Goal: Task Accomplishment & Management: Complete application form

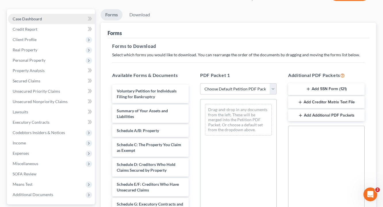
click at [42, 21] on span "Case Dashboard" at bounding box center [27, 18] width 29 height 5
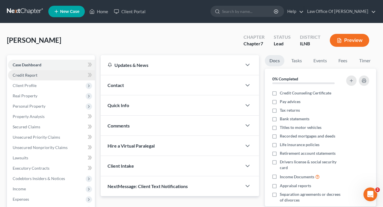
click at [50, 79] on link "Credit Report" at bounding box center [51, 75] width 87 height 10
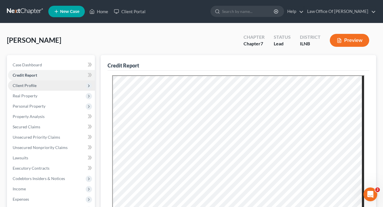
click at [34, 88] on span "Client Profile" at bounding box center [25, 85] width 24 height 5
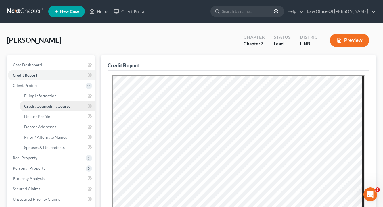
click at [43, 109] on span "Credit Counseling Course" at bounding box center [47, 106] width 46 height 5
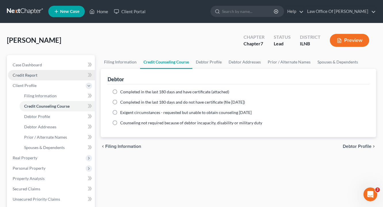
click at [47, 81] on link "Credit Report" at bounding box center [51, 75] width 87 height 10
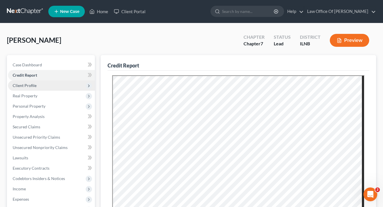
click at [37, 88] on span "Client Profile" at bounding box center [25, 85] width 24 height 5
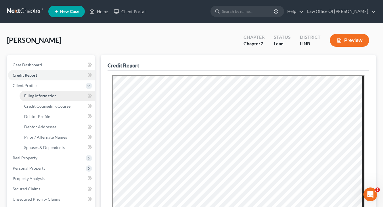
click at [40, 98] on span "Filing Information" at bounding box center [40, 95] width 33 height 5
select select "1"
select select "0"
select select "14"
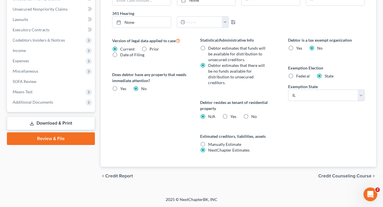
scroll to position [225, 0]
click at [230, 114] on label "Yes Yes" at bounding box center [233, 117] width 6 height 6
click at [233, 114] on input "Yes Yes" at bounding box center [235, 116] width 4 height 4
radio input "true"
radio input "false"
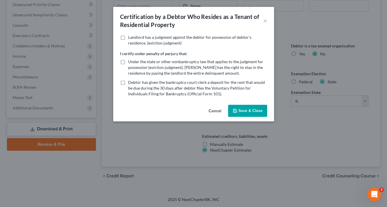
click at [251, 115] on button "Save & Close" at bounding box center [247, 111] width 39 height 12
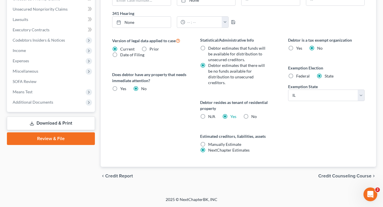
click at [155, 138] on div "Version of legal data applied to case Current Prior Date of Filing Legal data v…" at bounding box center [150, 102] width 88 height 130
click at [339, 174] on span "Credit Counseling Course" at bounding box center [344, 176] width 53 height 5
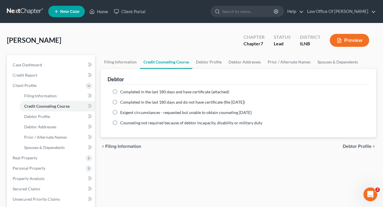
click at [133, 94] on span "Completed in the last 180 days and have certificate (attached)" at bounding box center [174, 91] width 109 height 5
click at [126, 93] on input "Completed in the last 180 days and have certificate (attached)" at bounding box center [125, 91] width 4 height 4
radio input "true"
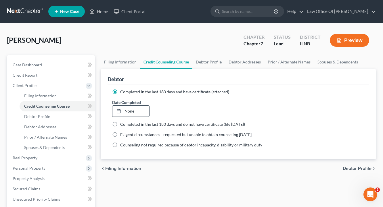
type input "[DATE]"
click at [138, 116] on link "None" at bounding box center [130, 111] width 37 height 11
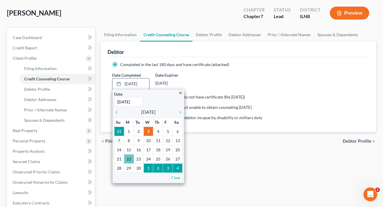
scroll to position [28, 0]
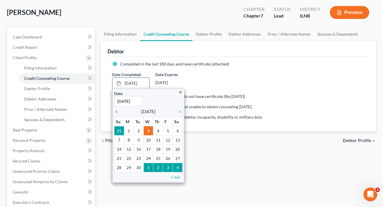
click at [118, 114] on icon "chevron_left" at bounding box center [117, 112] width 7 height 5
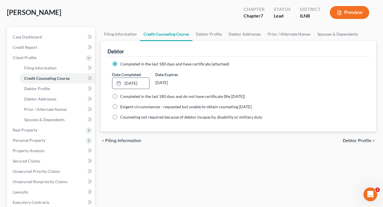
click at [188, 120] on label "Counseling not required because of debtor incapacity, disability or military du…" at bounding box center [191, 117] width 142 height 6
click at [126, 118] on input "Counseling not required because of debtor incapacity, disability or military du…" at bounding box center [125, 116] width 4 height 4
radio input "true"
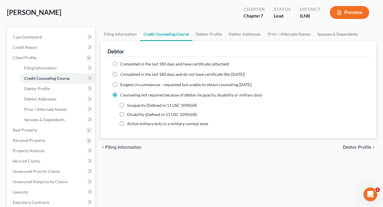
drag, startPoint x: 361, startPoint y: 156, endPoint x: 267, endPoint y: 167, distance: 94.6
click at [267, 157] on div "chevron_left Filing Information Debtor Profile chevron_right" at bounding box center [239, 147] width 276 height 18
click at [149, 66] on span "Completed in the last 180 days and have certificate (attached)" at bounding box center [174, 64] width 109 height 5
click at [126, 65] on input "Completed in the last 180 days and have certificate (attached)" at bounding box center [125, 63] width 4 height 4
radio input "true"
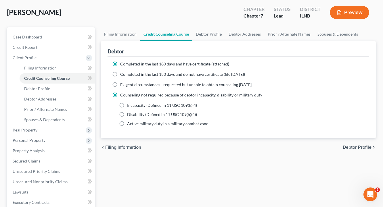
radio input "false"
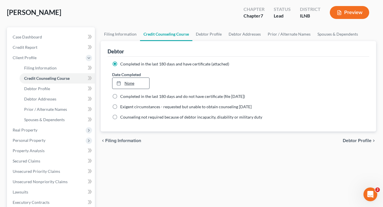
click at [131, 89] on link "None" at bounding box center [130, 83] width 37 height 11
type input "[DATE]"
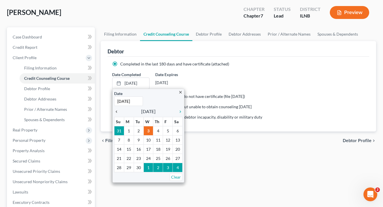
click at [117, 114] on icon "chevron_left" at bounding box center [117, 112] width 7 height 5
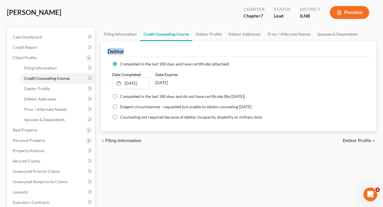
click at [139, 166] on div "Filing Information Credit Counseling Course Debtor Profile Debtor Addresses Pri…" at bounding box center [238, 172] width 281 height 291
click at [352, 143] on span "Debtor Profile" at bounding box center [357, 141] width 29 height 5
select select "0"
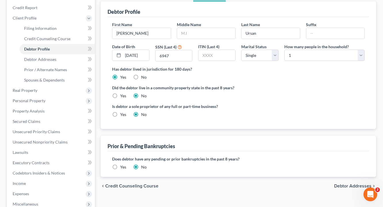
scroll to position [69, 0]
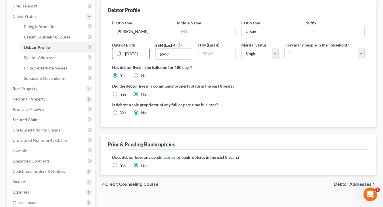
click at [135, 59] on input "[DATE]" at bounding box center [136, 53] width 26 height 11
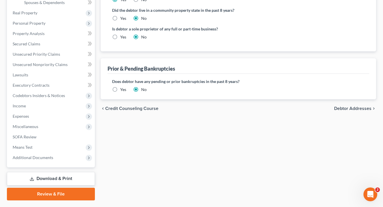
scroll to position [148, 0]
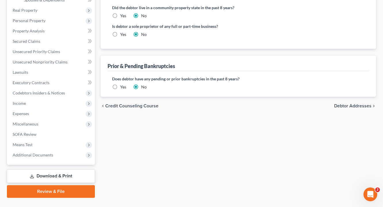
click at [341, 108] on span "Debtor Addresses" at bounding box center [352, 106] width 37 height 5
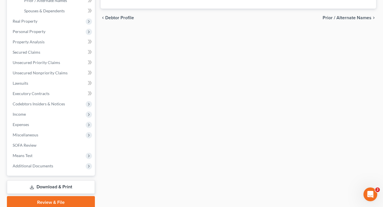
click at [341, 121] on div "Filing Information Credit Counseling Course Debtor Profile Debtor Addresses Pri…" at bounding box center [238, 63] width 281 height 291
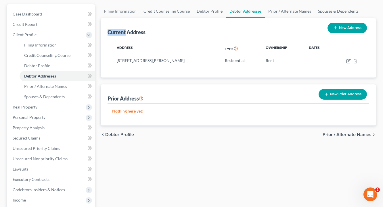
click at [339, 137] on span "Prior / Alternate Names" at bounding box center [347, 135] width 49 height 5
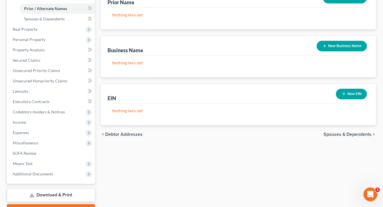
scroll to position [140, 0]
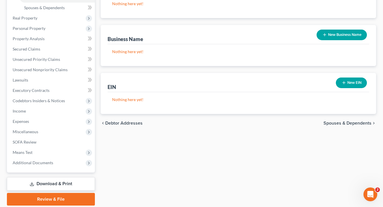
click at [342, 126] on span "Spouses & Dependents" at bounding box center [348, 123] width 48 height 5
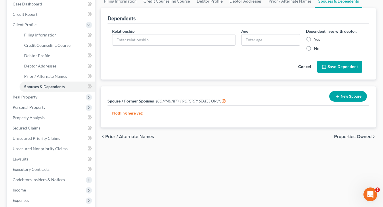
scroll to position [61, 0]
click at [347, 139] on span "Properties Owned" at bounding box center [352, 136] width 37 height 5
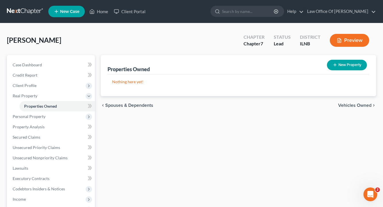
click at [347, 108] on span "Vehicles Owned" at bounding box center [354, 105] width 33 height 5
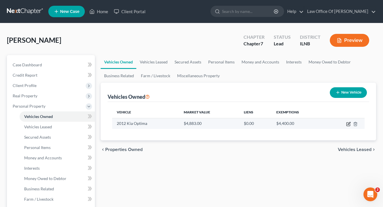
click at [346, 127] on icon "button" at bounding box center [348, 124] width 5 height 5
select select "0"
select select "14"
select select "3"
select select "0"
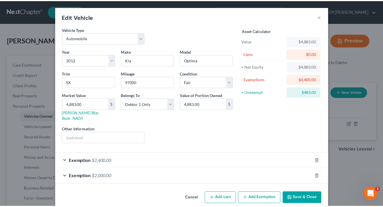
scroll to position [16, 0]
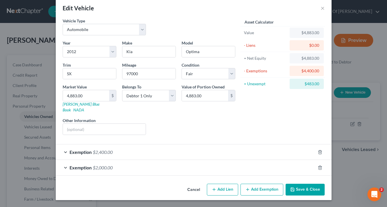
click at [307, 190] on button "Save & Close" at bounding box center [305, 190] width 39 height 12
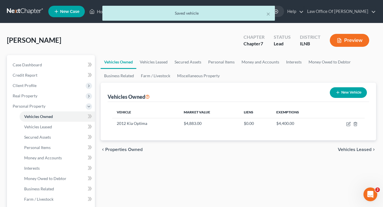
click at [349, 152] on span "Vehicles Leased" at bounding box center [355, 150] width 34 height 5
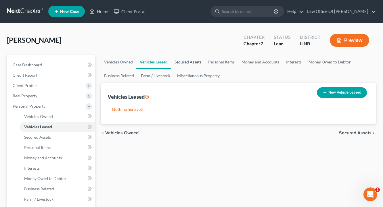
click at [189, 64] on link "Secured Assets" at bounding box center [188, 62] width 34 height 14
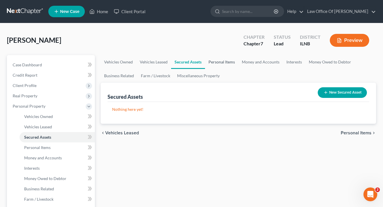
click at [224, 67] on link "Personal Items" at bounding box center [221, 62] width 33 height 14
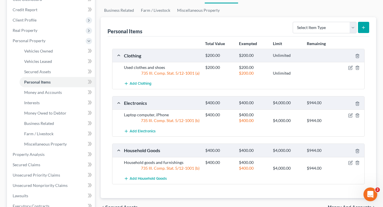
scroll to position [41, 0]
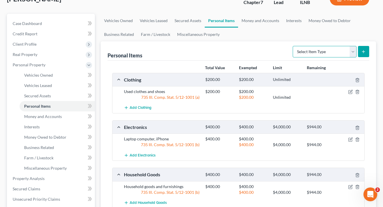
click at [352, 58] on select "Select Item Type Clothing Collectibles Of Value Electronics Firearms Household …" at bounding box center [325, 52] width 64 height 12
click at [261, 25] on link "Money and Accounts" at bounding box center [260, 21] width 45 height 14
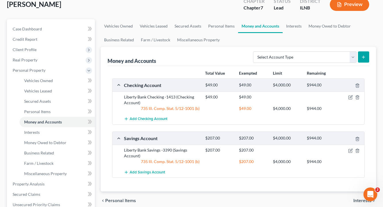
scroll to position [14, 0]
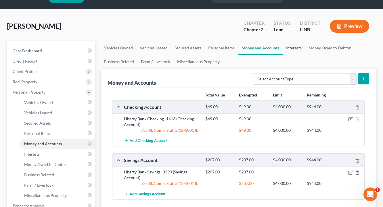
click at [303, 51] on link "Interests" at bounding box center [294, 48] width 22 height 14
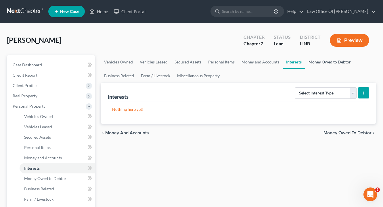
click at [334, 64] on link "Money Owed to Debtor" at bounding box center [329, 62] width 49 height 14
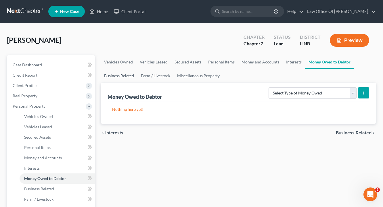
click at [118, 78] on link "Business Related" at bounding box center [119, 76] width 37 height 14
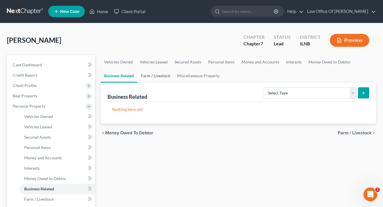
click at [155, 81] on link "Farm / Livestock" at bounding box center [155, 76] width 36 height 14
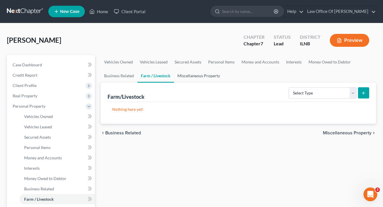
click at [199, 81] on link "Miscellaneous Property" at bounding box center [198, 76] width 49 height 14
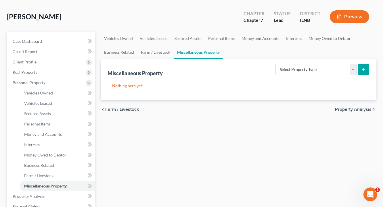
scroll to position [31, 0]
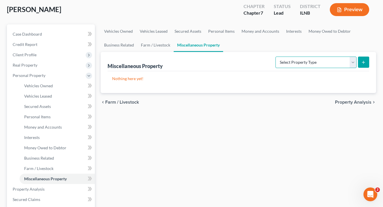
click at [353, 68] on select "Select Property Type Assigned for Creditor Benefit [DATE] Holding for Another N…" at bounding box center [316, 63] width 81 height 12
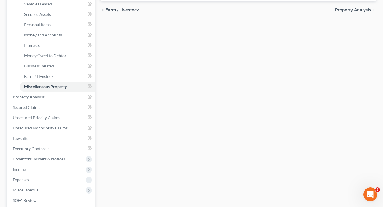
scroll to position [151, 0]
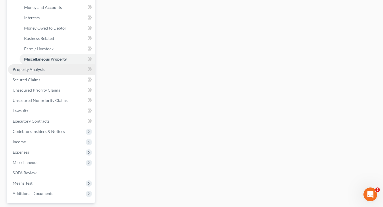
click at [35, 72] on span "Property Analysis" at bounding box center [29, 69] width 32 height 5
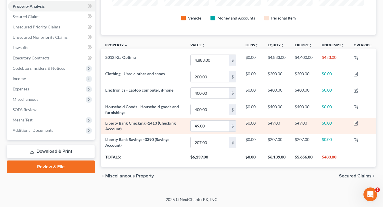
scroll to position [127, 0]
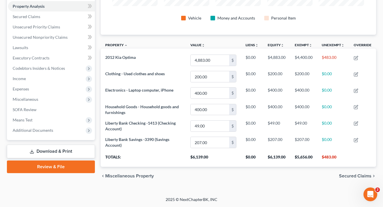
click at [345, 174] on span "Secured Claims" at bounding box center [355, 176] width 33 height 5
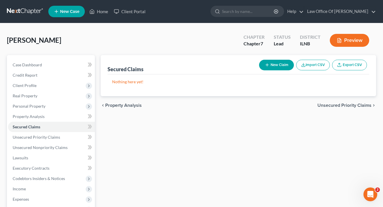
click at [324, 108] on span "Unsecured Priority Claims" at bounding box center [345, 105] width 54 height 5
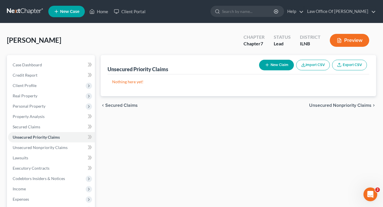
click at [331, 108] on span "Unsecured Nonpriority Claims" at bounding box center [340, 105] width 62 height 5
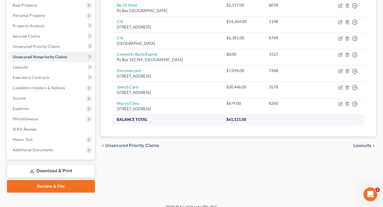
scroll to position [94, 0]
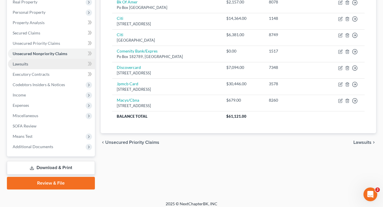
click at [35, 69] on link "Lawsuits" at bounding box center [51, 64] width 87 height 10
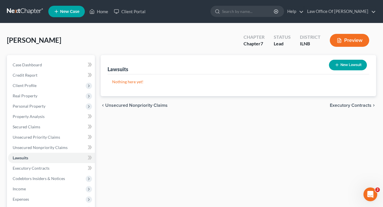
click at [334, 108] on span "Executory Contracts" at bounding box center [351, 105] width 42 height 5
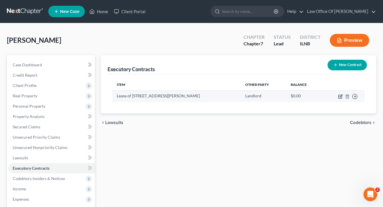
click at [340, 97] on icon "button" at bounding box center [341, 96] width 3 height 3
select select "14"
select select "0"
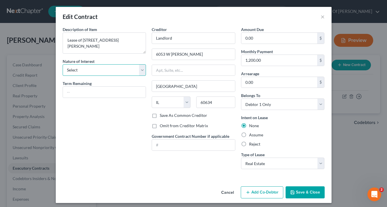
click at [137, 75] on select "Select Purchaser Agent Lessor Lessee" at bounding box center [105, 70] width 84 height 12
select select "3"
click at [63, 68] on select "Select Purchaser Agent Lessor Lessee" at bounding box center [105, 70] width 84 height 12
click at [121, 127] on div "Description of non-residential real property * Description of Item * Lease of […" at bounding box center [104, 100] width 89 height 148
click at [131, 98] on input "text" at bounding box center [104, 92] width 83 height 11
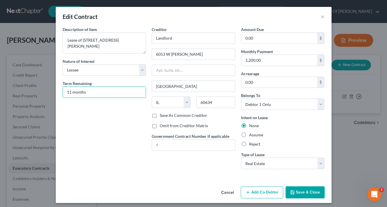
click at [134, 124] on div "Description of non-residential real property * Description of Item * Lease of […" at bounding box center [104, 100] width 89 height 148
click at [100, 95] on input "11 months" at bounding box center [104, 92] width 83 height 11
drag, startPoint x: 86, startPoint y: 97, endPoint x: 47, endPoint y: 96, distance: 39.1
click at [56, 96] on div "Description of non-residential real property * Description of Item * Lease of […" at bounding box center [194, 105] width 276 height 158
type input "1 month"
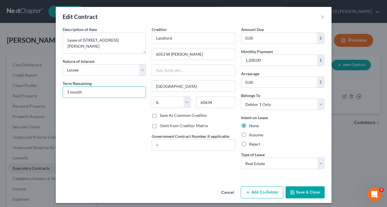
click at [84, 117] on div "Description of non-residential real property * Description of Item * Lease of […" at bounding box center [104, 100] width 89 height 148
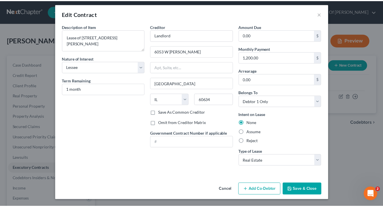
scroll to position [15, 0]
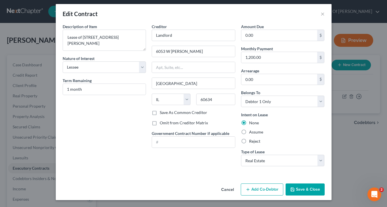
click at [311, 190] on button "Save & Close" at bounding box center [305, 190] width 39 height 12
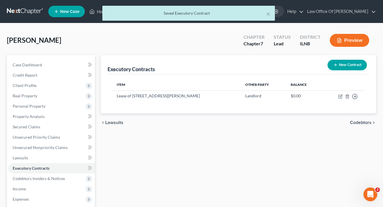
click at [355, 125] on span "Codebtors" at bounding box center [361, 123] width 22 height 5
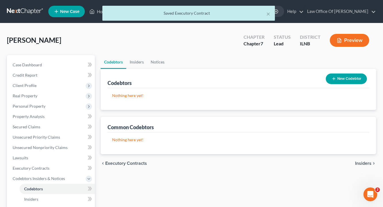
click at [356, 166] on span "Insiders" at bounding box center [363, 163] width 16 height 5
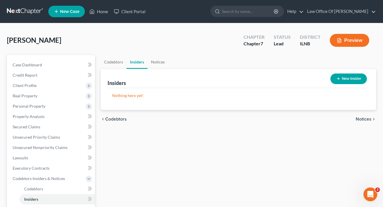
click at [362, 122] on span "Notices" at bounding box center [364, 119] width 16 height 5
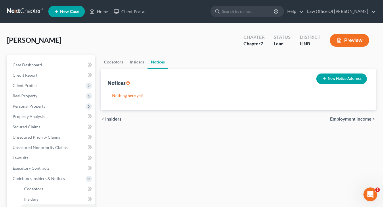
click at [359, 122] on span "Employment Income" at bounding box center [350, 119] width 41 height 5
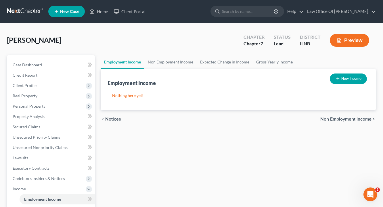
click at [344, 122] on span "Non Employment Income" at bounding box center [345, 119] width 51 height 5
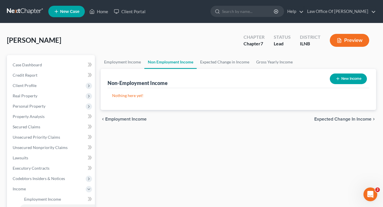
click at [345, 122] on span "Expected Change in Income" at bounding box center [342, 119] width 57 height 5
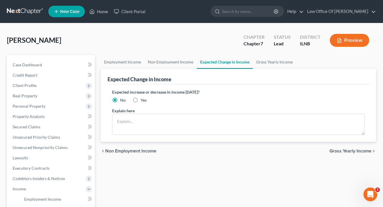
click at [347, 154] on span "Gross Yearly Income" at bounding box center [351, 151] width 42 height 5
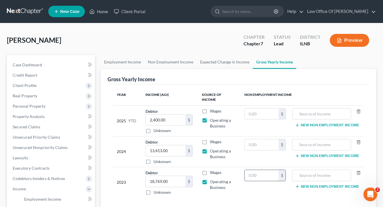
scroll to position [110, 0]
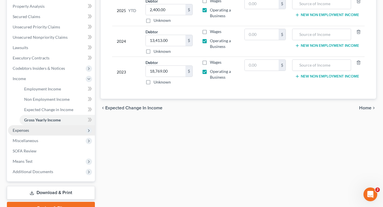
click at [75, 136] on span "Expenses" at bounding box center [51, 130] width 87 height 10
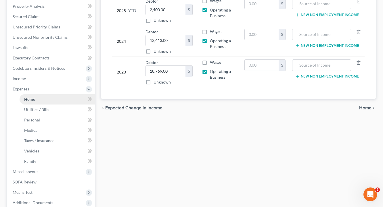
click at [75, 105] on link "Home" at bounding box center [57, 99] width 75 height 10
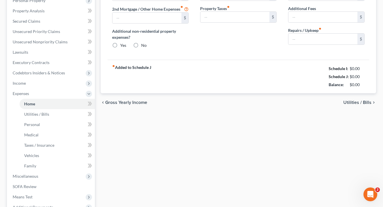
type input "1,200.00"
type input "0.00"
radio input "true"
type input "0.00"
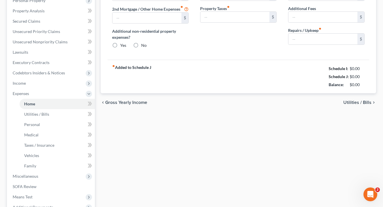
type input "0.00"
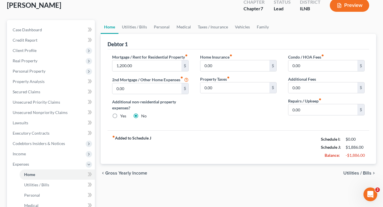
scroll to position [23, 0]
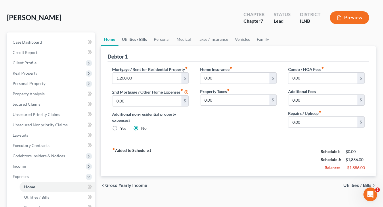
click at [142, 45] on link "Utilities / Bills" at bounding box center [134, 40] width 32 height 14
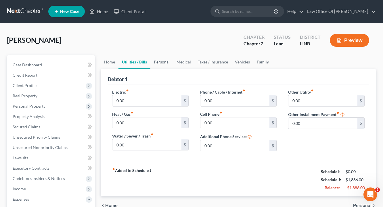
click at [165, 65] on link "Personal" at bounding box center [161, 62] width 23 height 14
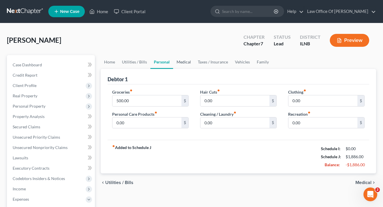
click at [189, 65] on link "Medical" at bounding box center [183, 62] width 21 height 14
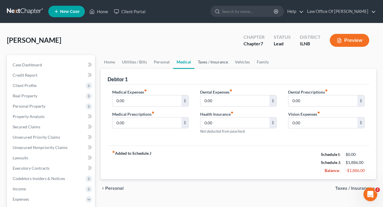
click at [219, 66] on link "Taxes / Insurance" at bounding box center [212, 62] width 37 height 14
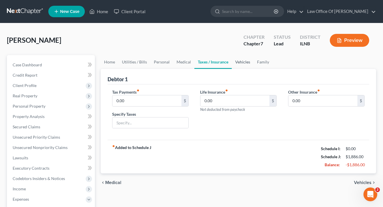
click at [251, 68] on link "Vehicles" at bounding box center [243, 62] width 22 height 14
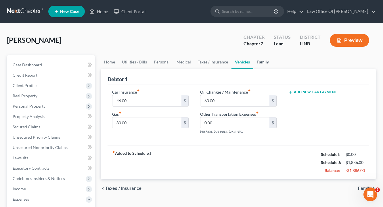
click at [272, 64] on link "Family" at bounding box center [262, 62] width 19 height 14
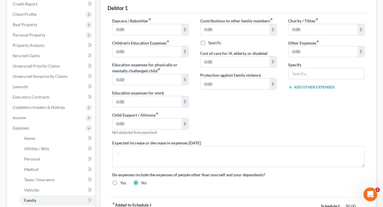
scroll to position [185, 0]
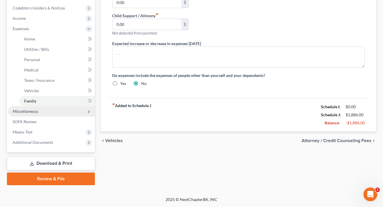
click at [42, 114] on span "Miscellaneous" at bounding box center [51, 111] width 87 height 10
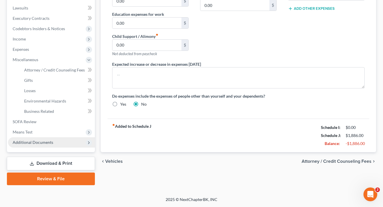
scroll to position [172, 0]
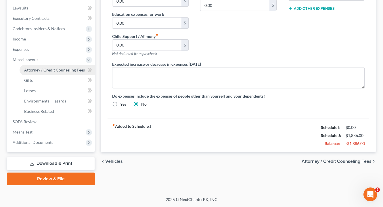
click at [56, 68] on span "Attorney / Credit Counseling Fees" at bounding box center [54, 70] width 61 height 5
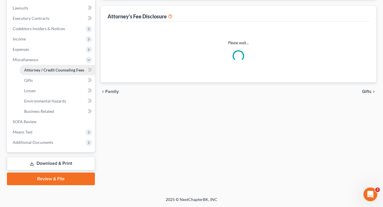
select select "0"
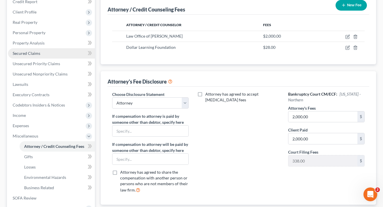
scroll to position [172, 0]
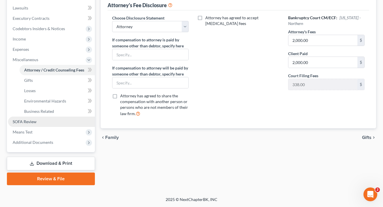
click at [46, 117] on link "SOFA Review" at bounding box center [51, 122] width 87 height 10
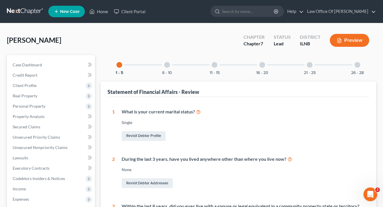
click at [164, 68] on div at bounding box center [167, 65] width 6 height 6
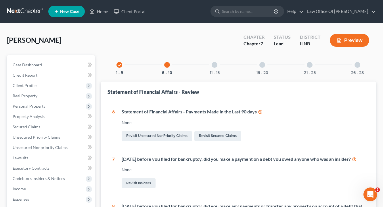
click at [213, 67] on div at bounding box center [215, 65] width 6 height 6
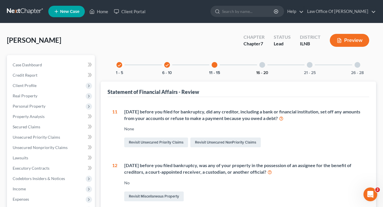
drag, startPoint x: 263, startPoint y: 70, endPoint x: 258, endPoint y: 75, distance: 7.3
click at [263, 68] on div at bounding box center [262, 65] width 6 height 6
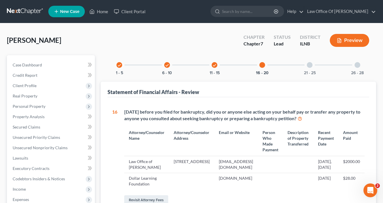
click at [313, 68] on div at bounding box center [310, 65] width 6 height 6
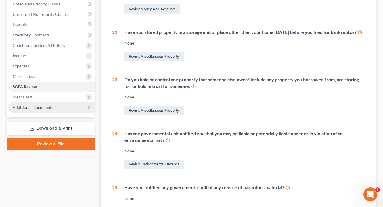
scroll to position [115, 0]
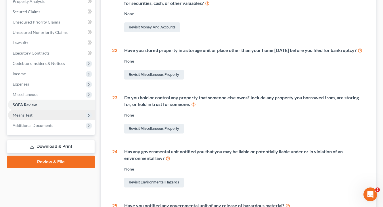
click at [51, 121] on span "Means Test" at bounding box center [51, 115] width 87 height 10
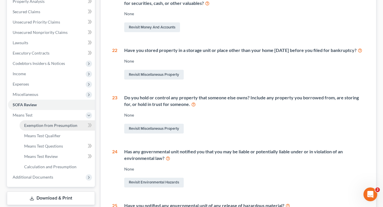
click at [43, 128] on span "Exemption from Presumption" at bounding box center [50, 125] width 53 height 5
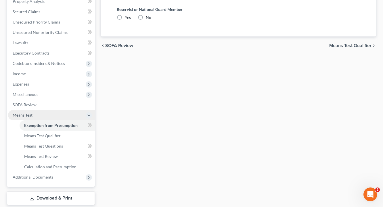
radio input "true"
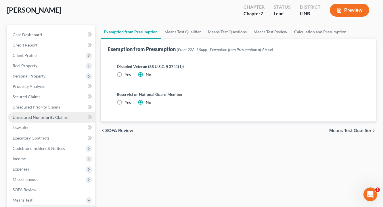
scroll to position [146, 0]
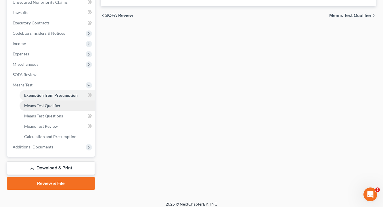
click at [49, 108] on span "Means Test Qualifier" at bounding box center [42, 105] width 37 height 5
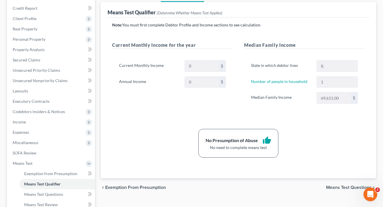
scroll to position [172, 0]
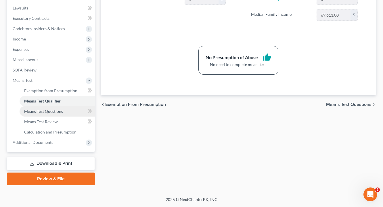
click at [32, 109] on span "Means Test Questions" at bounding box center [43, 111] width 39 height 5
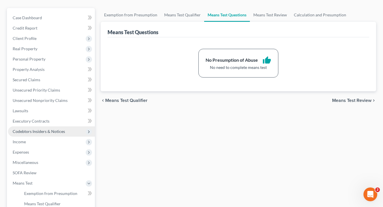
scroll to position [9, 0]
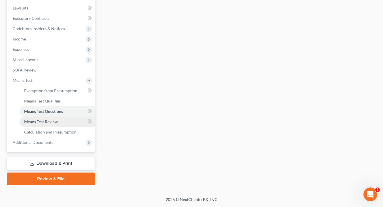
click at [48, 119] on span "Means Test Review" at bounding box center [41, 121] width 34 height 5
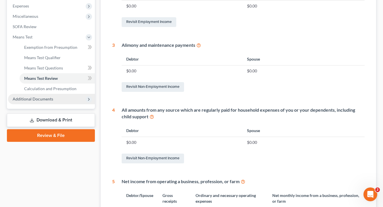
click at [42, 102] on span "Additional Documents" at bounding box center [33, 99] width 41 height 5
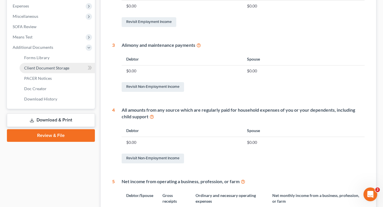
click at [59, 70] on span "Client Document Storage" at bounding box center [46, 68] width 45 height 5
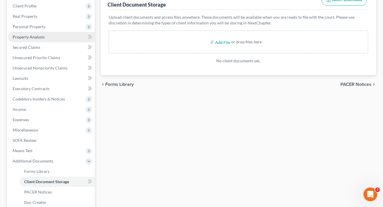
scroll to position [27, 0]
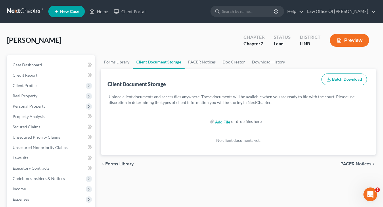
click at [220, 127] on input "file" at bounding box center [222, 121] width 14 height 10
type input "C:\fakepath\1 Petition.pdf"
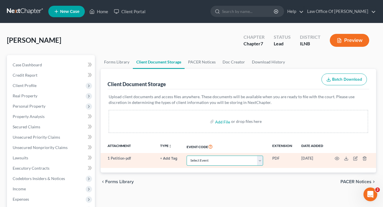
click at [255, 166] on select "Select Event Certificate of Credit Counseling Chapter 13 Calculation of Your Di…" at bounding box center [225, 161] width 77 height 10
select select "15"
click at [187, 165] on select "Select Event Certificate of Credit Counseling Chapter 13 Calculation of Your Di…" at bounding box center [225, 161] width 77 height 10
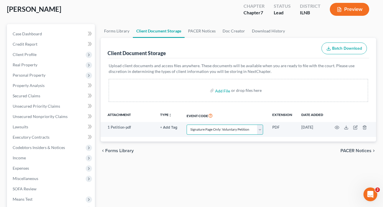
scroll to position [36, 0]
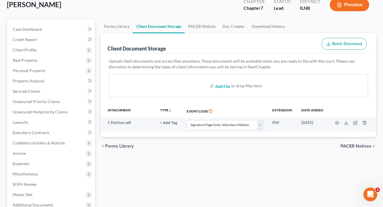
click at [216, 91] on input "file" at bounding box center [222, 86] width 14 height 10
type input "C:\fakepath\2 Declaration.pdf"
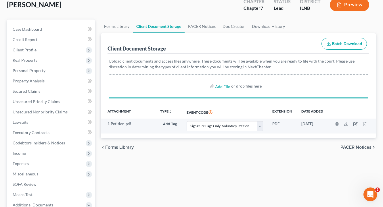
select select "15"
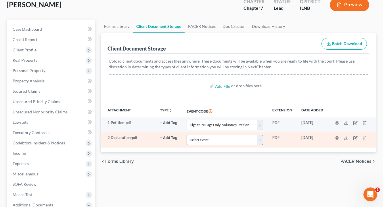
click at [254, 145] on select "Select Event Certificate of Credit Counseling Chapter 13 Calculation of Your Di…" at bounding box center [225, 140] width 77 height 10
select select "11"
click at [187, 145] on select "Select Event Certificate of Credit Counseling Chapter 13 Calculation of Your Di…" at bounding box center [225, 140] width 77 height 10
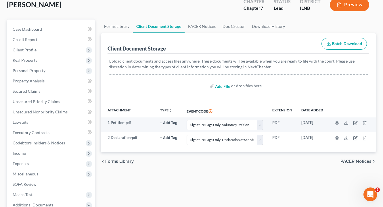
click at [223, 91] on input "file" at bounding box center [222, 86] width 14 height 10
type input "C:\fakepath\3 SOFA.pdf"
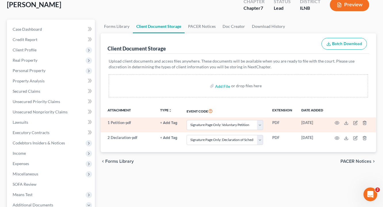
select select "15"
select select "11"
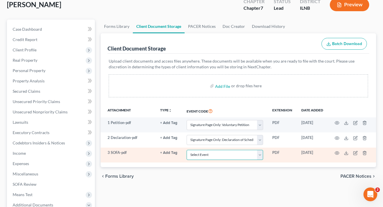
click at [254, 160] on select "Select Event Certificate of Credit Counseling Chapter 13 Calculation of Your Di…" at bounding box center [225, 155] width 77 height 10
select select "12"
click at [187, 160] on select "Select Event Certificate of Credit Counseling Chapter 13 Calculation of Your Di…" at bounding box center [225, 155] width 77 height 10
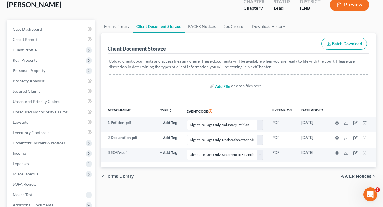
click at [219, 91] on input "file" at bounding box center [222, 86] width 14 height 10
type input "C:\fakepath\4 Stmt of Intent.pdf"
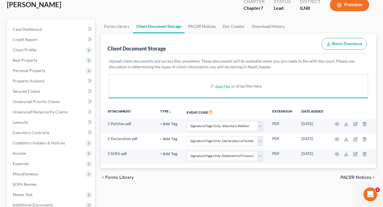
select select "15"
select select "11"
select select "12"
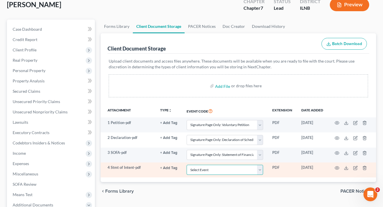
click at [255, 175] on select "Select Event Certificate of Credit Counseling Chapter 13 Calculation of Your Di…" at bounding box center [225, 170] width 77 height 10
select select "13"
click at [187, 175] on select "Select Event Certificate of Credit Counseling Chapter 13 Calculation of Your Di…" at bounding box center [225, 170] width 77 height 10
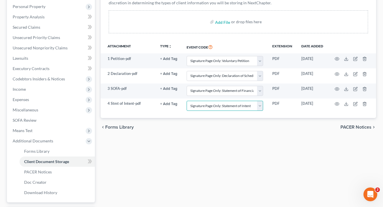
scroll to position [95, 0]
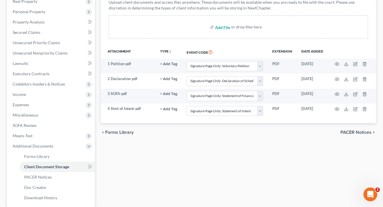
click at [221, 32] on input "file" at bounding box center [222, 27] width 14 height 10
type input "C:\fakepath\5 Stmt of CMI.pdf"
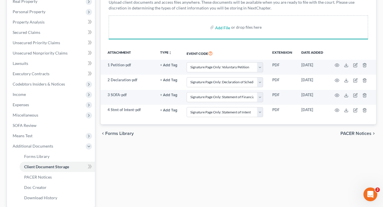
select select "15"
select select "11"
select select "12"
select select "13"
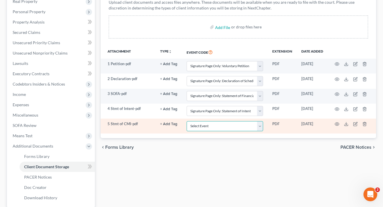
click at [254, 131] on select "Select Event Certificate of Credit Counseling Chapter 13 Calculation of Your Di…" at bounding box center [225, 126] width 77 height 10
select select "10"
click at [187, 131] on select "Select Event Certificate of Credit Counseling Chapter 13 Calculation of Your Di…" at bounding box center [225, 126] width 77 height 10
click at [264, 173] on div "Forms Library Client Document Storage PACER Notices Doc Creator Download Histor…" at bounding box center [238, 101] width 281 height 280
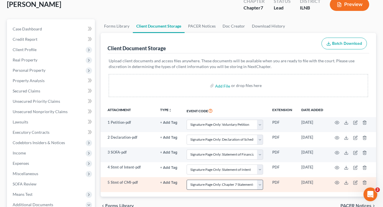
scroll to position [28, 0]
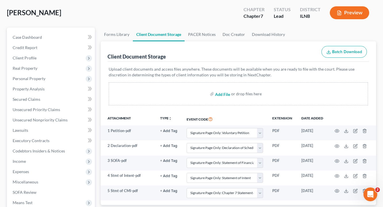
click at [216, 99] on input "file" at bounding box center [222, 94] width 14 height 10
type input "C:\fakepath\Credit Counseling Certificate.pdf"
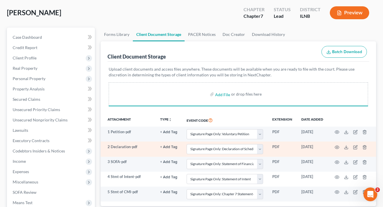
select select "15"
select select "11"
select select "12"
select select "13"
select select "10"
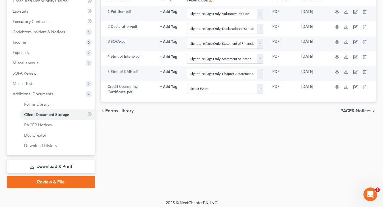
scroll to position [172, 0]
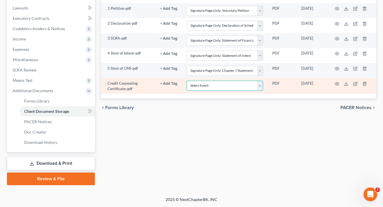
click at [253, 81] on select "Select Event Certificate of Credit Counseling Chapter 13 Calculation of Your Di…" at bounding box center [225, 86] width 77 height 10
select select "0"
click at [187, 81] on select "Select Event Certificate of Credit Counseling Chapter 13 Calculation of Your Di…" at bounding box center [225, 86] width 77 height 10
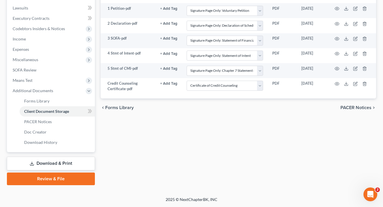
click at [243, 132] on div "Forms Library Client Document Storage PACER Notices Doc Creator Download Histor…" at bounding box center [238, 45] width 281 height 280
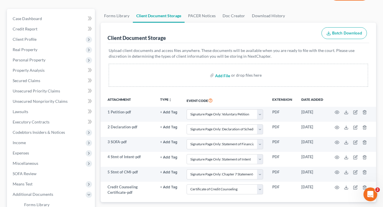
click at [223, 81] on input "file" at bounding box center [222, 75] width 14 height 10
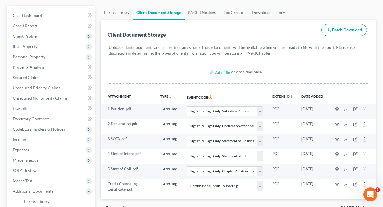
scroll to position [0, 0]
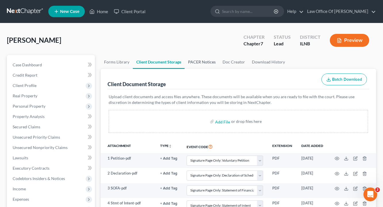
click at [204, 64] on link "PACER Notices" at bounding box center [202, 62] width 35 height 14
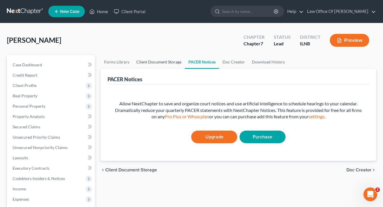
click at [161, 68] on link "Client Document Storage" at bounding box center [159, 62] width 52 height 14
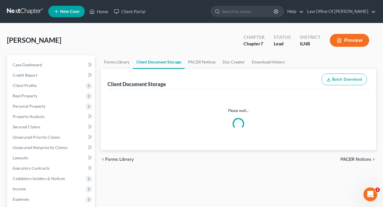
select select "15"
select select "11"
select select "12"
select select "13"
select select "10"
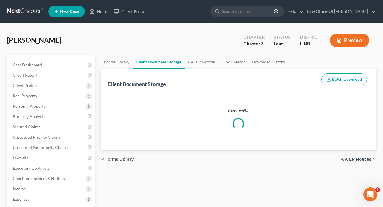
select select "0"
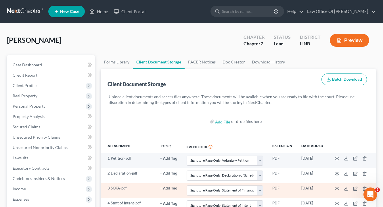
scroll to position [172, 0]
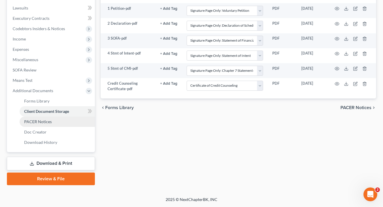
click at [50, 119] on span "PACER Notices" at bounding box center [38, 121] width 28 height 5
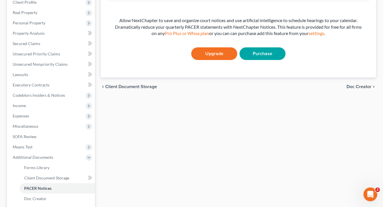
scroll to position [172, 0]
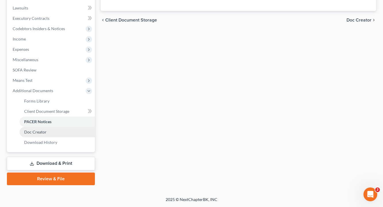
click at [60, 127] on link "Doc Creator" at bounding box center [57, 132] width 75 height 10
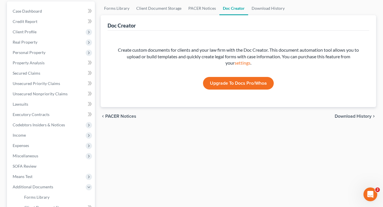
scroll to position [172, 0]
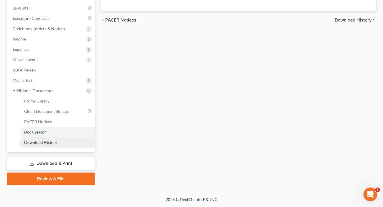
click at [69, 140] on link "Download History" at bounding box center [57, 142] width 75 height 10
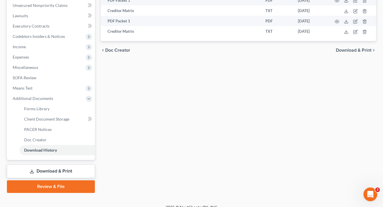
scroll to position [172, 0]
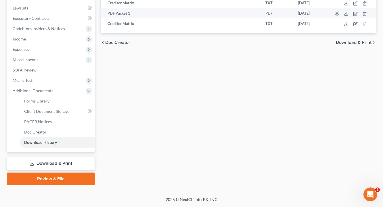
click at [51, 162] on link "Download & Print" at bounding box center [51, 164] width 88 height 14
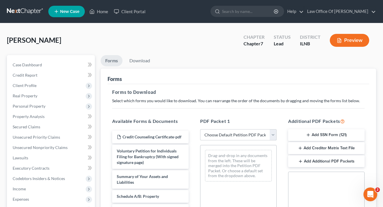
click at [272, 141] on select "Choose Default Petition PDF Packet Complete Bankruptcy Petition (all forms and …" at bounding box center [238, 135] width 77 height 12
select select "0"
click at [200, 141] on select "Choose Default Petition PDF Packet Complete Bankruptcy Petition (all forms and …" at bounding box center [238, 135] width 77 height 12
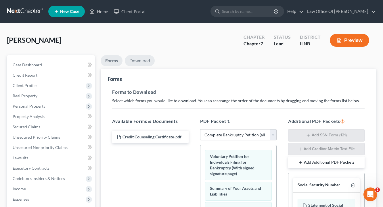
click at [143, 66] on link "Download" at bounding box center [140, 60] width 30 height 11
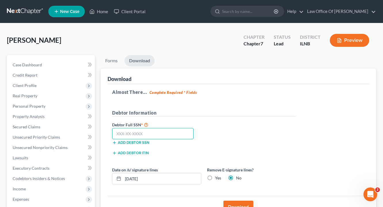
click at [152, 140] on input "text" at bounding box center [152, 134] width 81 height 12
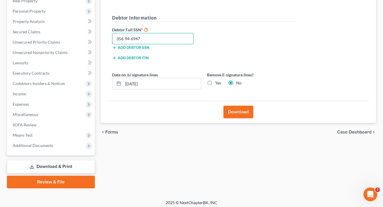
scroll to position [116, 0]
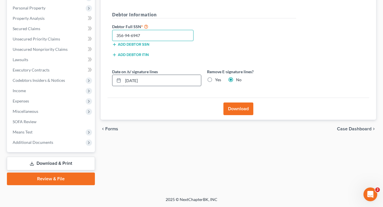
type input "356-94-6947"
drag, startPoint x: 156, startPoint y: 74, endPoint x: 114, endPoint y: 74, distance: 42.6
click at [114, 75] on div "[DATE]" at bounding box center [156, 81] width 89 height 12
type input "[DATE]"
click at [237, 103] on button "Download" at bounding box center [238, 109] width 30 height 13
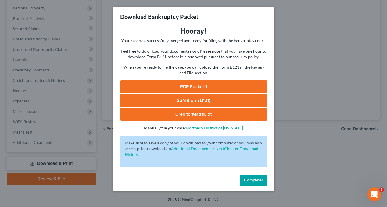
click at [189, 93] on link "PDF Packet 1" at bounding box center [193, 87] width 147 height 13
click at [250, 183] on span "Complete!" at bounding box center [253, 180] width 18 height 5
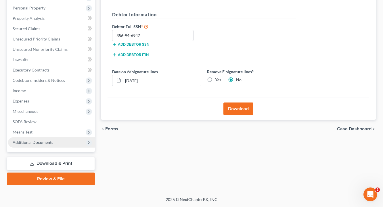
click at [67, 137] on span "Additional Documents" at bounding box center [51, 142] width 87 height 10
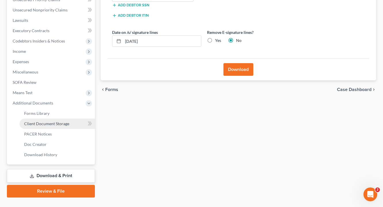
scroll to position [167, 0]
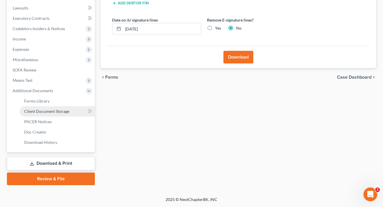
click at [44, 109] on span "Client Document Storage" at bounding box center [46, 111] width 45 height 5
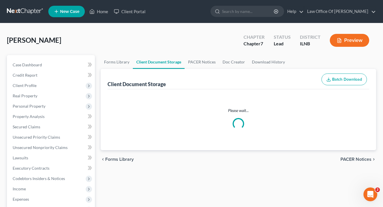
select select "15"
select select "11"
select select "12"
select select "13"
select select "10"
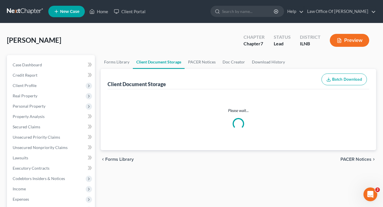
select select "0"
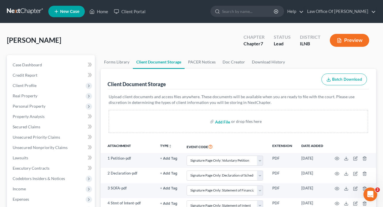
click at [216, 127] on input "file" at bounding box center [222, 121] width 14 height 10
type input "C:\fakepath\6 Matrix.pdf"
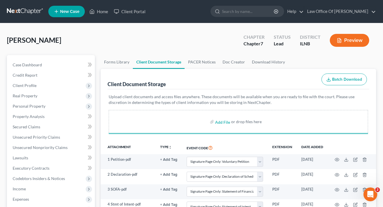
select select "15"
select select "11"
select select "12"
select select "13"
select select "10"
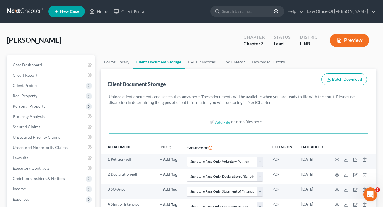
select select "0"
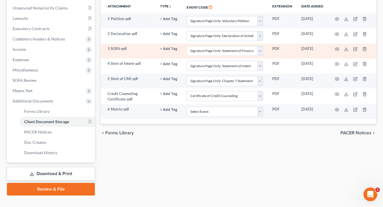
scroll to position [149, 0]
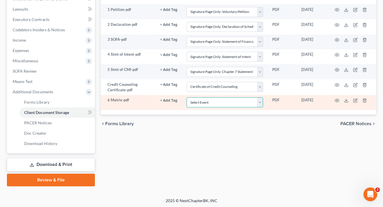
click at [254, 108] on select "Select Event Certificate of Credit Counseling Chapter 13 Calculation of Your Di…" at bounding box center [225, 103] width 77 height 10
select select "14"
click at [187, 108] on select "Select Event Certificate of Credit Counseling Chapter 13 Calculation of Your Di…" at bounding box center [225, 103] width 77 height 10
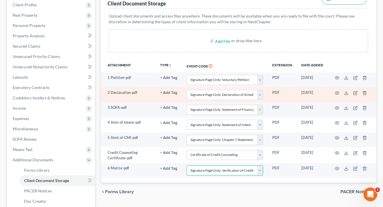
scroll to position [0, 0]
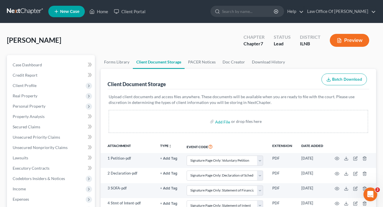
click at [175, 49] on div "[PERSON_NAME] Upgraded Chapter Chapter 7 Status Lead District [GEOGRAPHIC_DATA]…" at bounding box center [191, 42] width 369 height 25
click at [221, 127] on input "file" at bounding box center [222, 121] width 14 height 10
type input "C:\fakepath\Stmt of SSN.pdf"
select select "15"
select select "11"
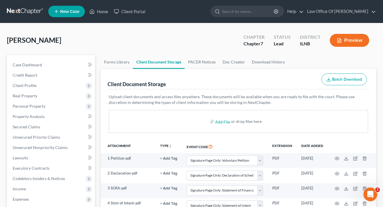
select select "12"
select select "13"
select select "10"
select select "0"
select select "14"
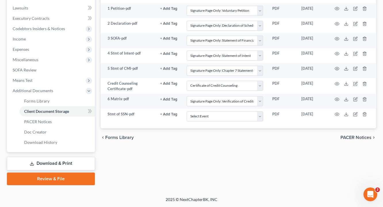
scroll to position [172, 0]
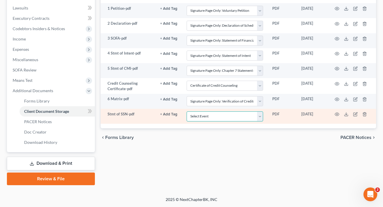
click at [254, 114] on select "Select Event Certificate of Credit Counseling Chapter 13 Calculation of Your Di…" at bounding box center [225, 117] width 77 height 10
click at [363, 113] on icon "button" at bounding box center [364, 115] width 3 height 4
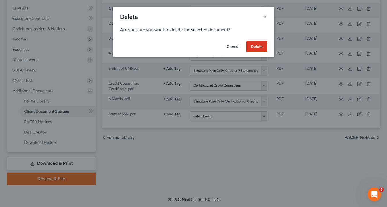
click at [260, 51] on button "Delete" at bounding box center [256, 47] width 21 height 12
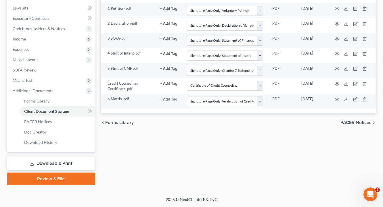
click at [50, 173] on link "Review & File" at bounding box center [51, 179] width 88 height 13
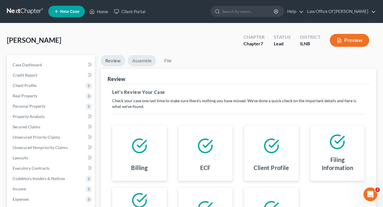
click at [147, 64] on link "Assemble" at bounding box center [142, 60] width 28 height 11
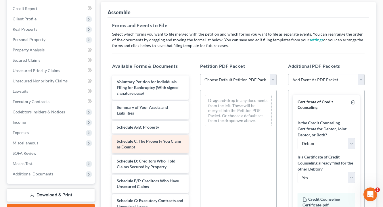
scroll to position [65, 0]
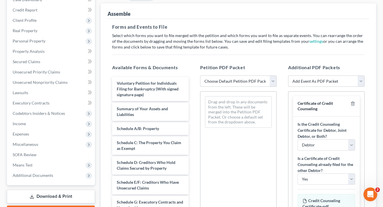
click at [273, 87] on select "Choose Default Petition PDF Packet Emergency Filing (Voluntary Petition and Cre…" at bounding box center [238, 82] width 77 height 12
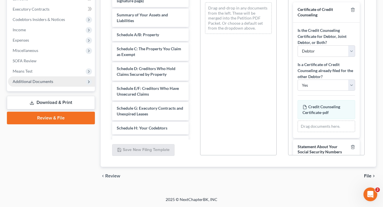
click at [47, 83] on span "Additional Documents" at bounding box center [33, 81] width 41 height 5
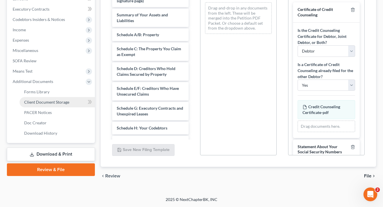
click at [52, 104] on span "Client Document Storage" at bounding box center [46, 102] width 45 height 5
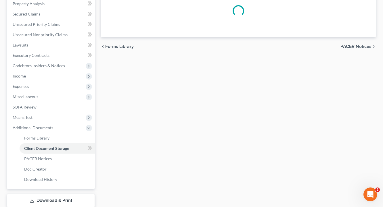
select select "15"
select select "11"
select select "12"
select select "13"
select select "10"
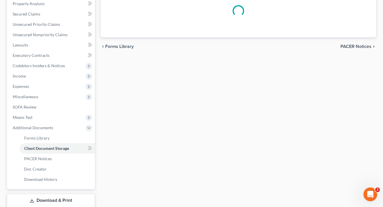
select select "0"
select select "14"
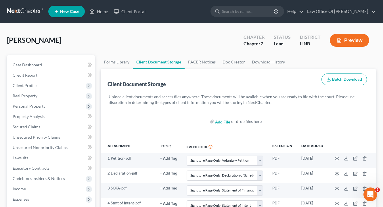
click at [219, 123] on input "file" at bounding box center [222, 121] width 14 height 10
type input "C:\fakepath\7 Stmt of CMI 122A-1.pdf"
select select "15"
select select "11"
select select "12"
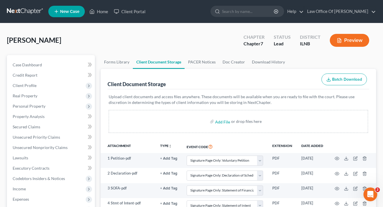
select select "13"
select select "10"
select select "0"
select select "14"
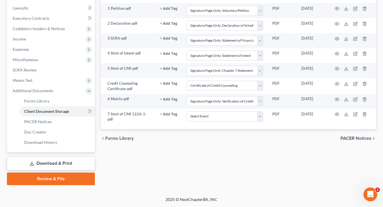
scroll to position [172, 0]
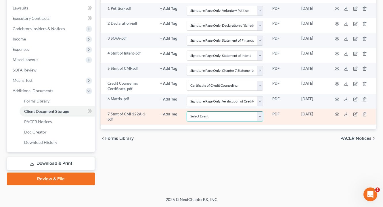
click at [254, 113] on select "Select Event Certificate of Credit Counseling Chapter 13 Calculation of Your Di…" at bounding box center [225, 117] width 77 height 10
select select "5"
click at [187, 112] on select "Select Event Certificate of Credit Counseling Chapter 13 Calculation of Your Di…" at bounding box center [225, 117] width 77 height 10
click at [267, 148] on div "Forms Library Client Document Storage PACER Notices Doc Creator Download Histor…" at bounding box center [238, 45] width 281 height 280
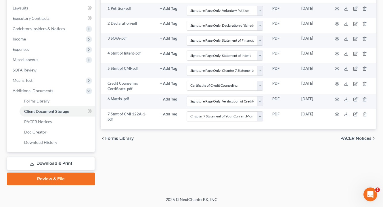
click at [53, 180] on link "Review & File" at bounding box center [51, 179] width 88 height 13
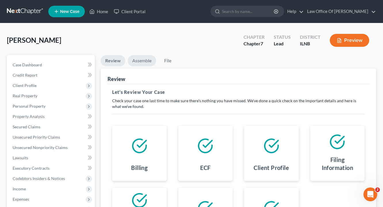
click at [142, 65] on link "Assemble" at bounding box center [142, 60] width 28 height 11
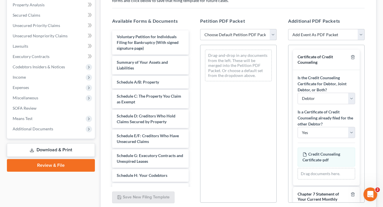
scroll to position [112, 0]
click at [271, 40] on select "Choose Default Petition PDF Packet Emergency Filing (Voluntary Petition and Cre…" at bounding box center [238, 35] width 77 height 12
select select "2"
click at [200, 37] on select "Choose Default Petition PDF Packet Emergency Filing (Voluntary Petition and Cre…" at bounding box center [238, 35] width 77 height 12
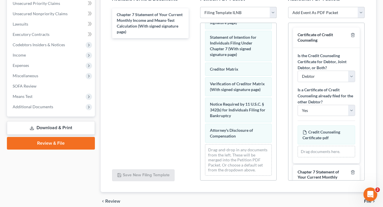
scroll to position [131, 0]
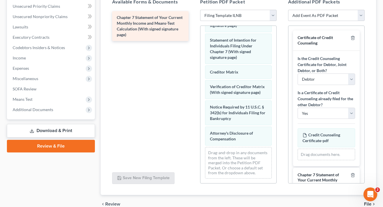
click at [137, 32] on span "Chapter 7 Statement of Your Current Monthly Income and Means-Test Calculation (…" at bounding box center [150, 26] width 66 height 22
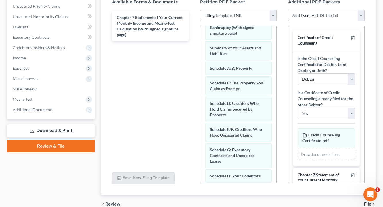
scroll to position [0, 0]
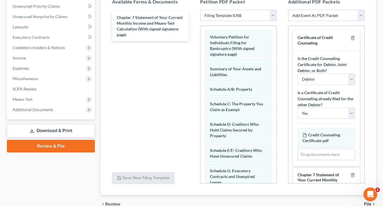
click at [358, 21] on select "Add Event As PDF Packet Certificate of Credit Counseling Chapter 13 Calculation…" at bounding box center [326, 16] width 77 height 12
select select "5"
click at [288, 18] on select "Add Event As PDF Packet Certificate of Credit Counseling Chapter 13 Calculation…" at bounding box center [326, 16] width 77 height 12
select select
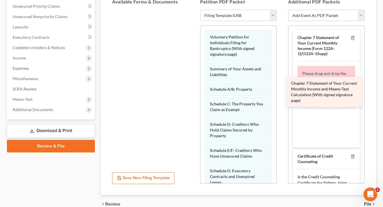
drag, startPoint x: 141, startPoint y: 30, endPoint x: 314, endPoint y: 88, distance: 182.8
click at [193, 10] on div "Chapter 7 Statement of Your Current Monthly Income and Means-Test Calculation (…" at bounding box center [151, 10] width 86 height 0
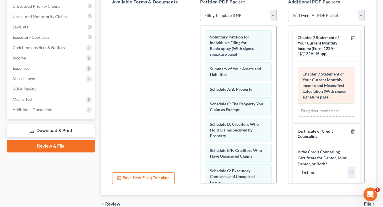
click at [324, 99] on span "Chapter 7 Statement of Your Current Monthly Income and Means-Test Calculation (…" at bounding box center [325, 86] width 44 height 28
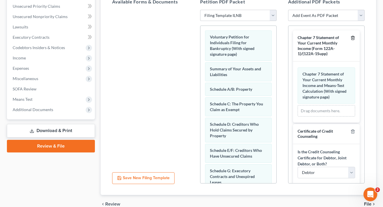
click at [351, 40] on icon "button" at bounding box center [353, 38] width 5 height 5
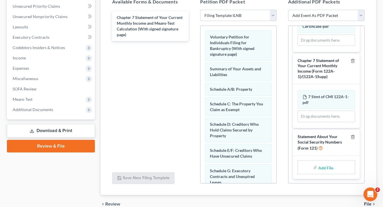
scroll to position [135, 0]
click at [318, 173] on input "file" at bounding box center [325, 168] width 14 height 10
type input "C:\fakepath\Stmt of SSN.pdf"
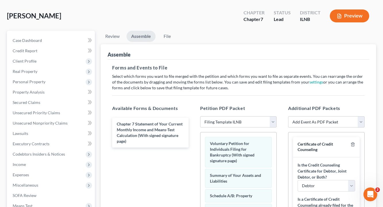
scroll to position [0, 0]
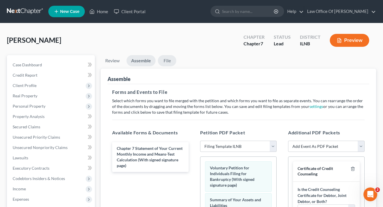
click at [173, 66] on link "File" at bounding box center [167, 60] width 18 height 11
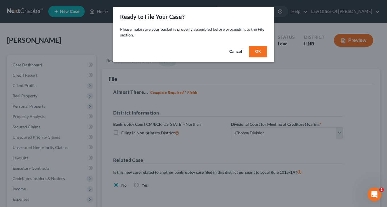
click at [265, 56] on button "OK" at bounding box center [258, 52] width 18 height 12
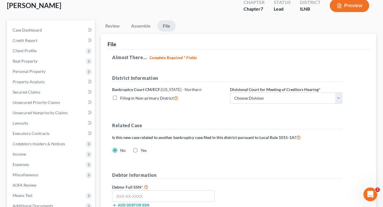
scroll to position [35, 0]
click at [270, 104] on select "Choose Division [GEOGRAPHIC_DATA] Rockford" at bounding box center [286, 99] width 112 height 12
select select "0"
click at [238, 100] on select "Choose Division [GEOGRAPHIC_DATA] Rockford" at bounding box center [286, 99] width 112 height 12
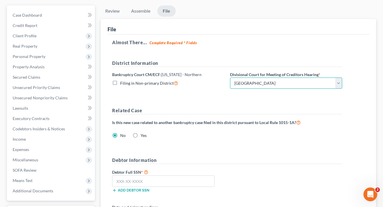
scroll to position [125, 0]
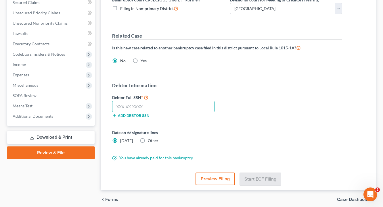
click at [170, 112] on input "text" at bounding box center [163, 107] width 102 height 12
type input "356-94-6947"
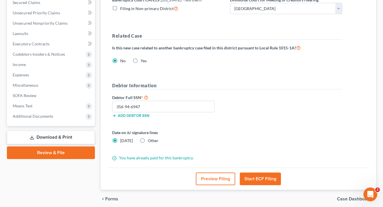
drag, startPoint x: 188, startPoint y: 159, endPoint x: 196, endPoint y: 159, distance: 8.1
click at [188, 144] on div "Date on /s/ signature lines [DATE] Other" at bounding box center [168, 137] width 118 height 14
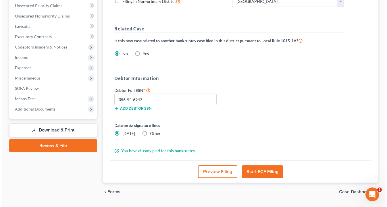
scroll to position [169, 0]
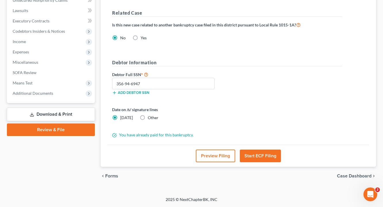
click at [148, 115] on label "Other" at bounding box center [153, 118] width 11 height 6
click at [150, 115] on input "Other" at bounding box center [152, 117] width 4 height 4
radio input "true"
radio input "false"
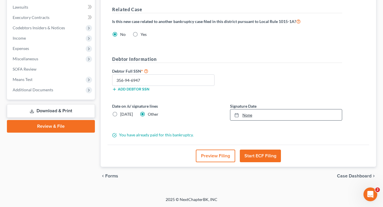
type input "[DATE]"
click at [280, 115] on link "None" at bounding box center [286, 115] width 112 height 11
click at [286, 129] on form "District Information Bankruptcy Court CM/ECF: [US_STATE] - Northern Filing in N…" at bounding box center [227, 48] width 230 height 179
click at [256, 156] on button "Start ECF Filing" at bounding box center [260, 156] width 41 height 13
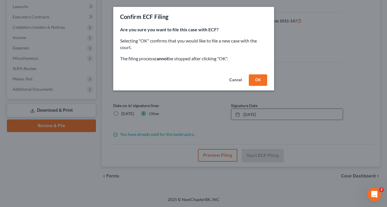
click at [264, 86] on button "OK" at bounding box center [258, 80] width 18 height 12
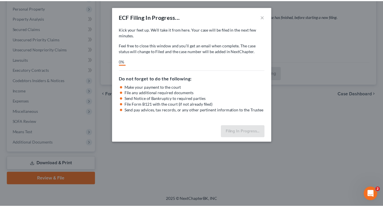
scroll to position [116, 0]
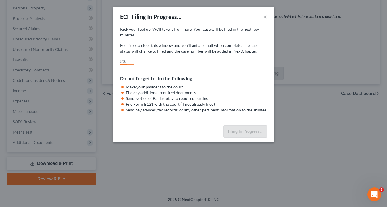
select select "0"
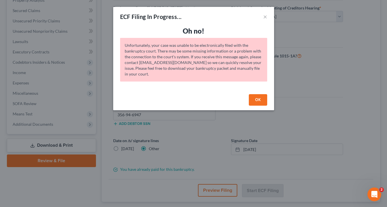
click at [264, 106] on button "OK" at bounding box center [258, 100] width 18 height 12
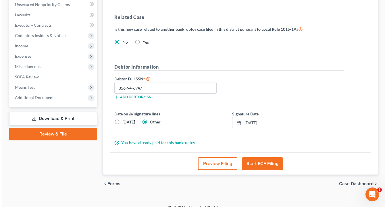
scroll to position [173, 0]
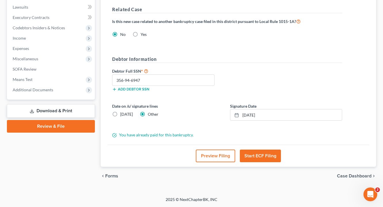
click at [259, 155] on button "Start ECF Filing" at bounding box center [260, 156] width 41 height 13
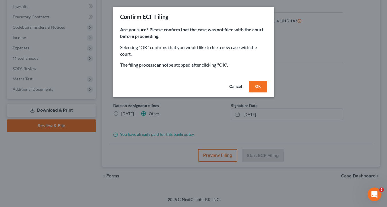
click at [258, 93] on button "OK" at bounding box center [258, 87] width 18 height 12
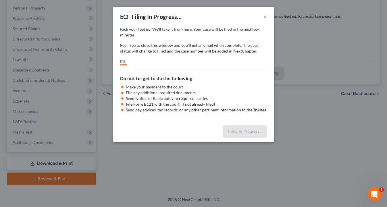
scroll to position [116, 0]
select select "0"
